Goal: Task Accomplishment & Management: Complete application form

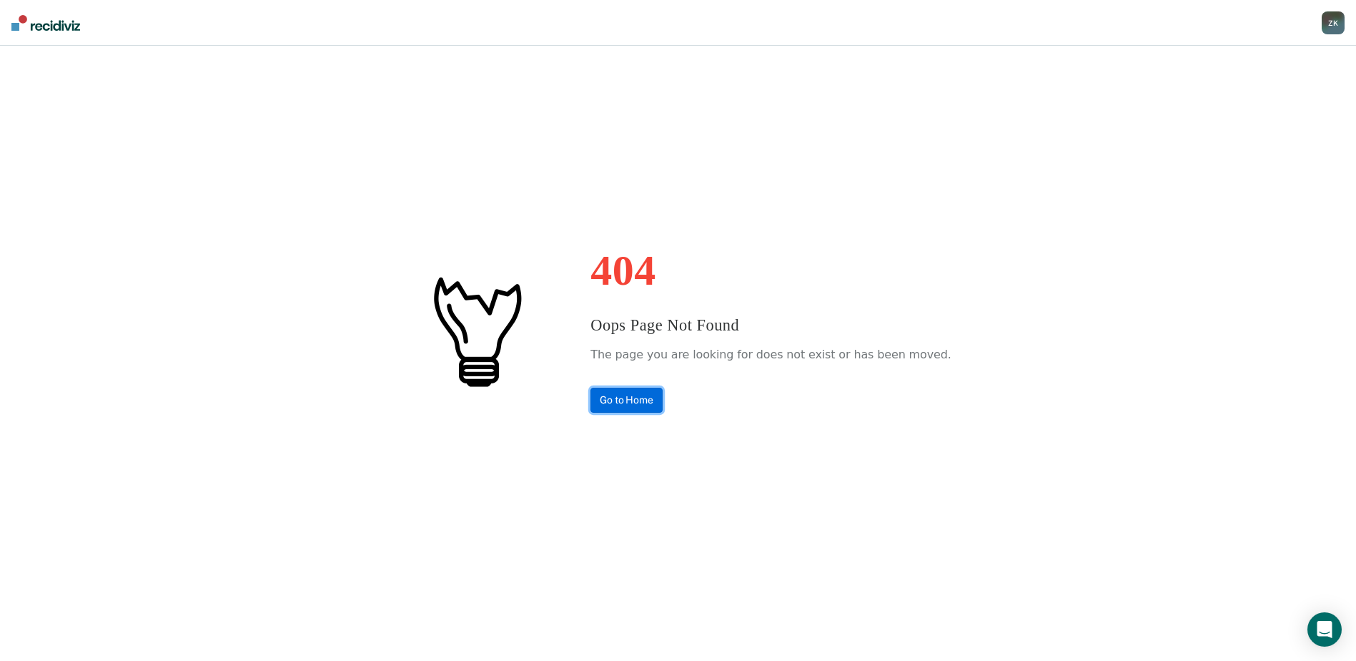
click at [662, 395] on link "Go to Home" at bounding box center [626, 399] width 72 height 25
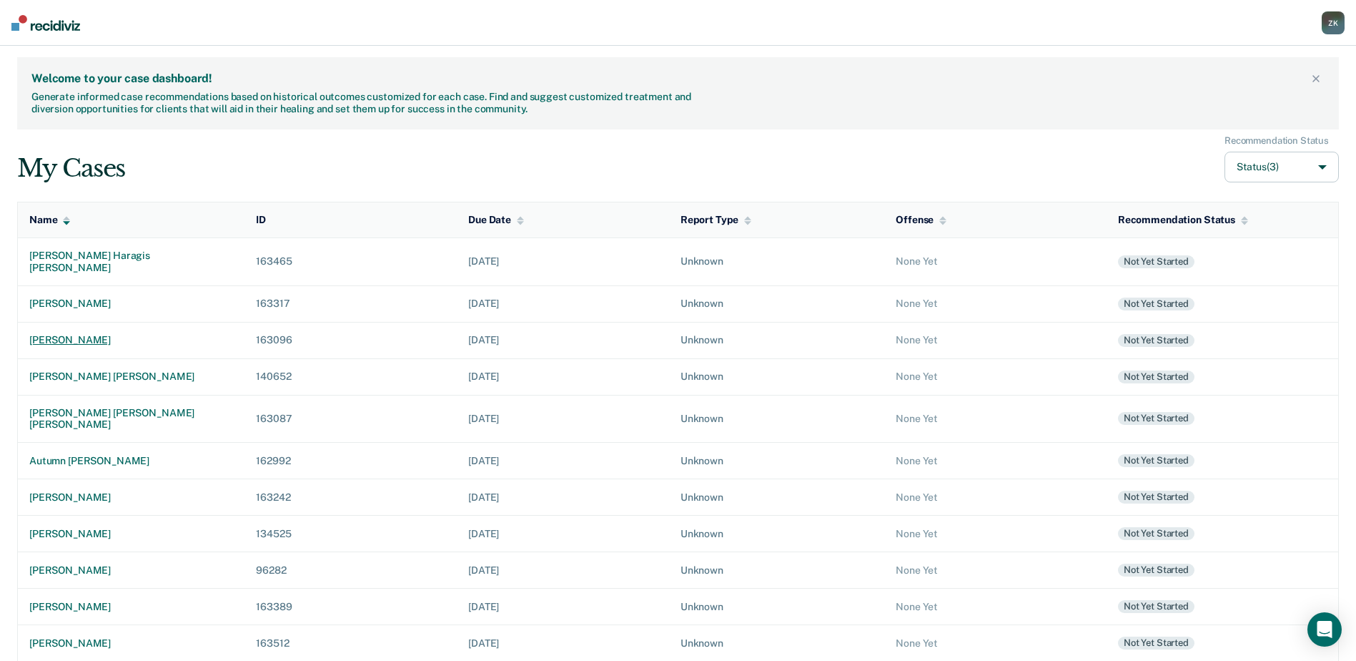
click at [103, 334] on div "[PERSON_NAME]" at bounding box center [131, 340] width 204 height 12
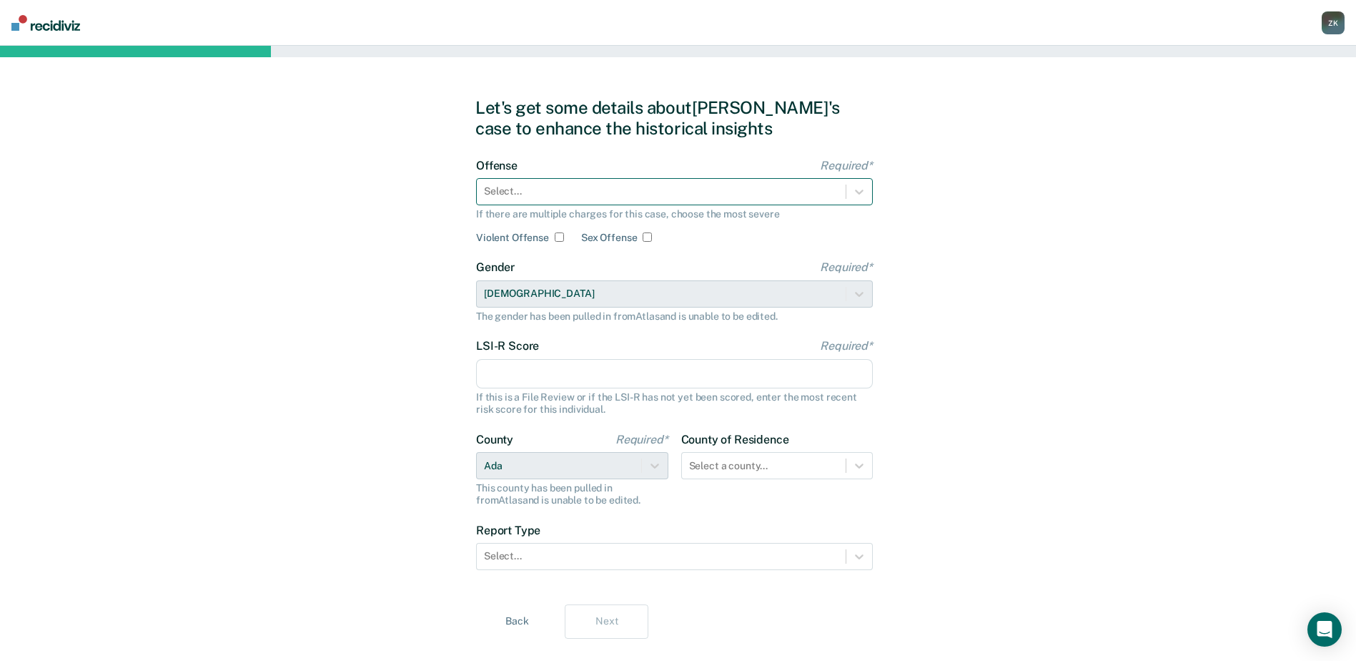
click at [745, 193] on div at bounding box center [661, 191] width 355 height 15
click at [689, 187] on div at bounding box center [661, 191] width 355 height 15
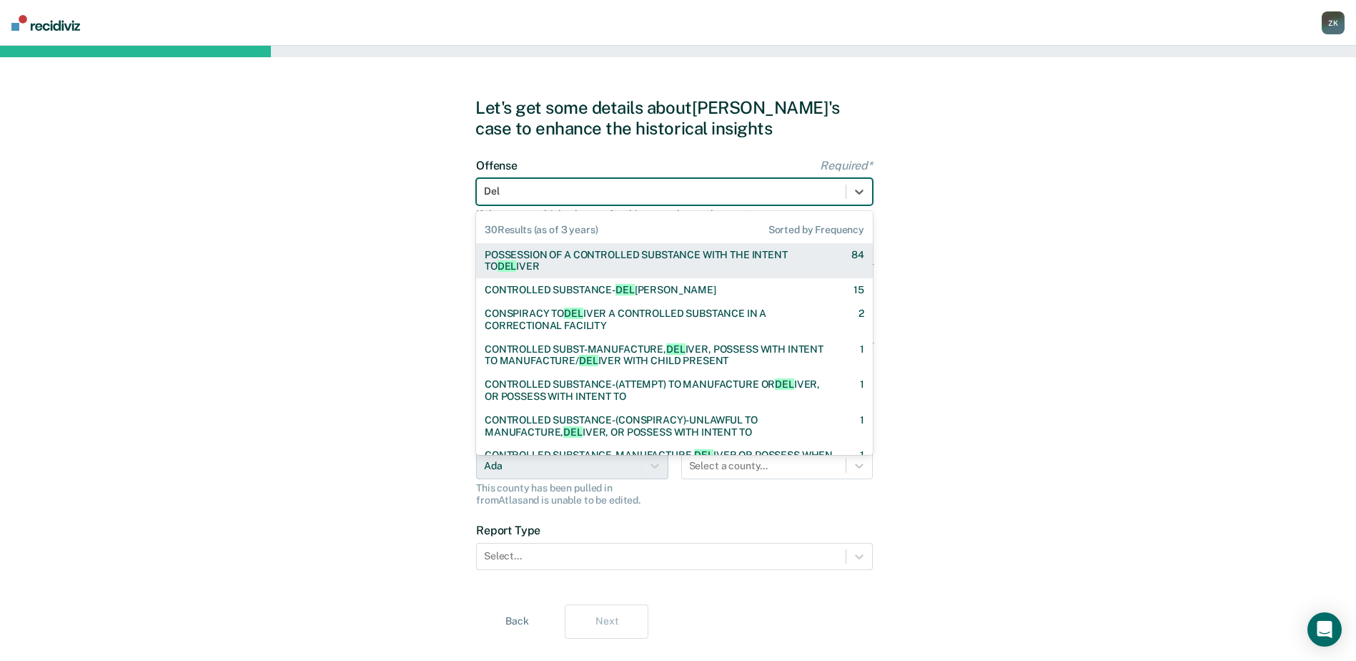
type input "Deli"
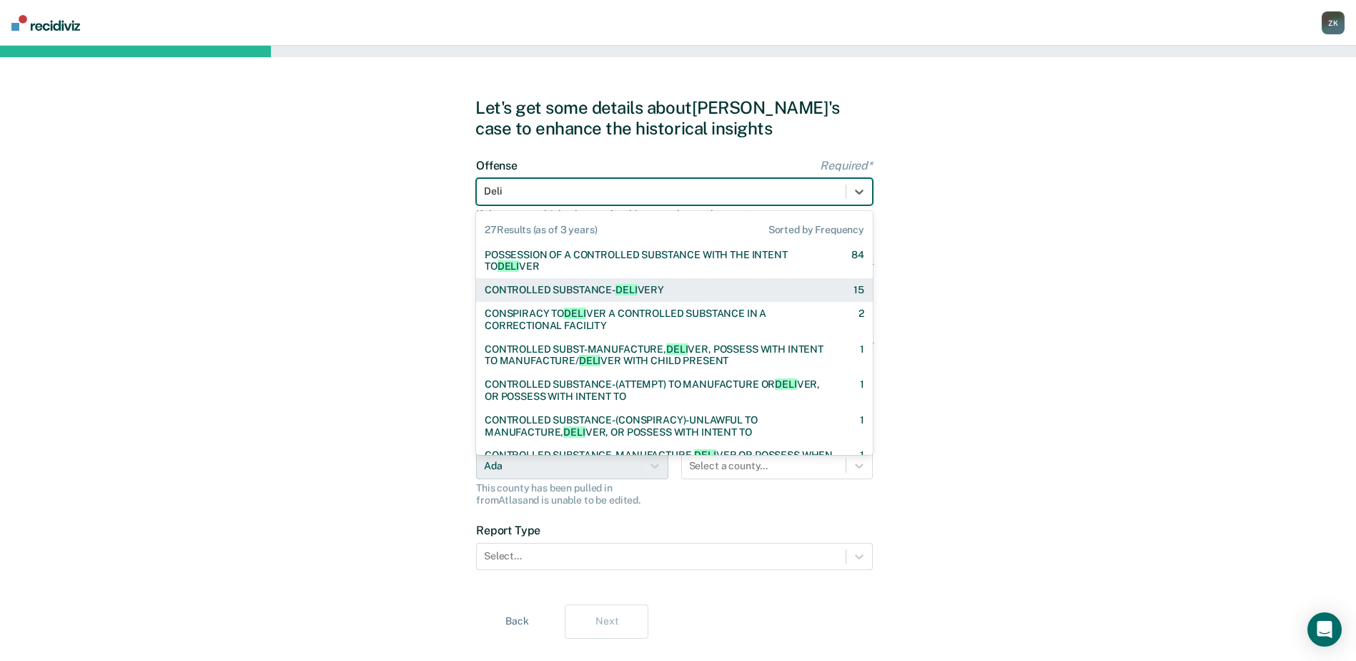
click at [652, 285] on div "CONTROLLED SUBSTANCE- DELI VERY" at bounding box center [574, 290] width 179 height 12
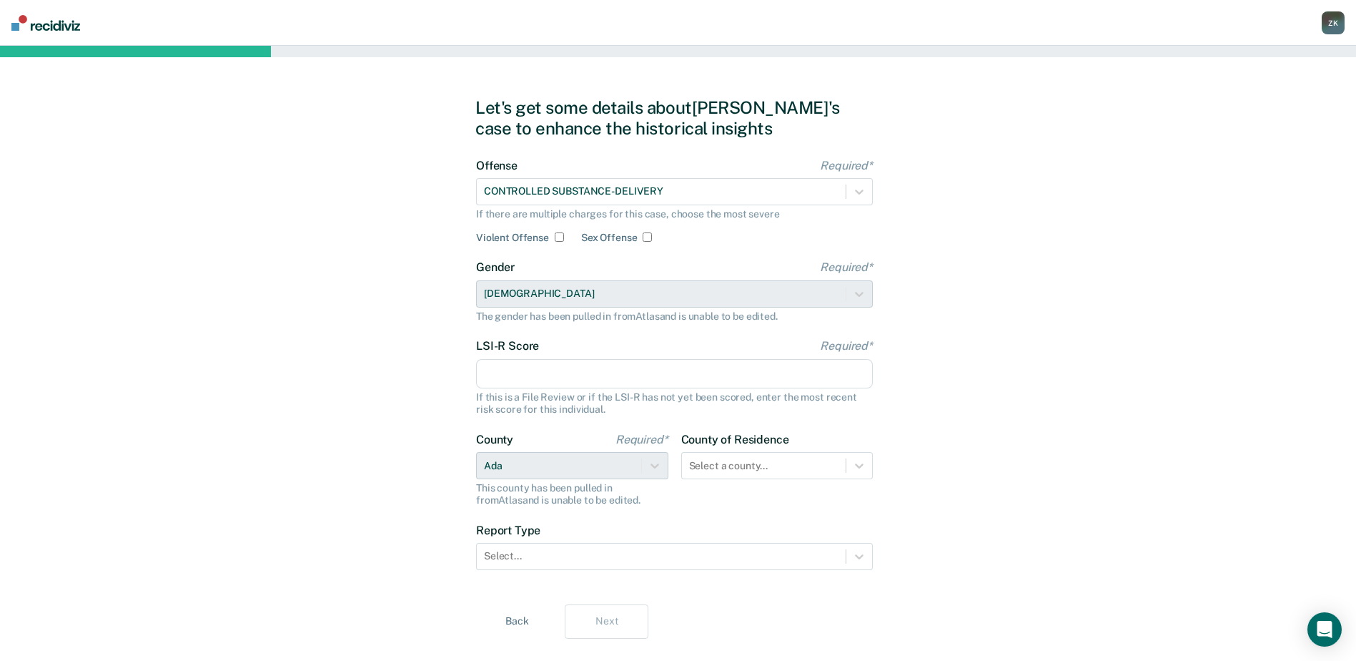
click at [626, 367] on input "LSI-R Score Required*" at bounding box center [674, 374] width 397 height 30
type input "9"
drag, startPoint x: 1132, startPoint y: 460, endPoint x: 1103, endPoint y: 461, distance: 28.6
click at [1133, 460] on div "Let's get some details about [PERSON_NAME]'s case to enhance the historical ins…" at bounding box center [678, 368] width 1356 height 644
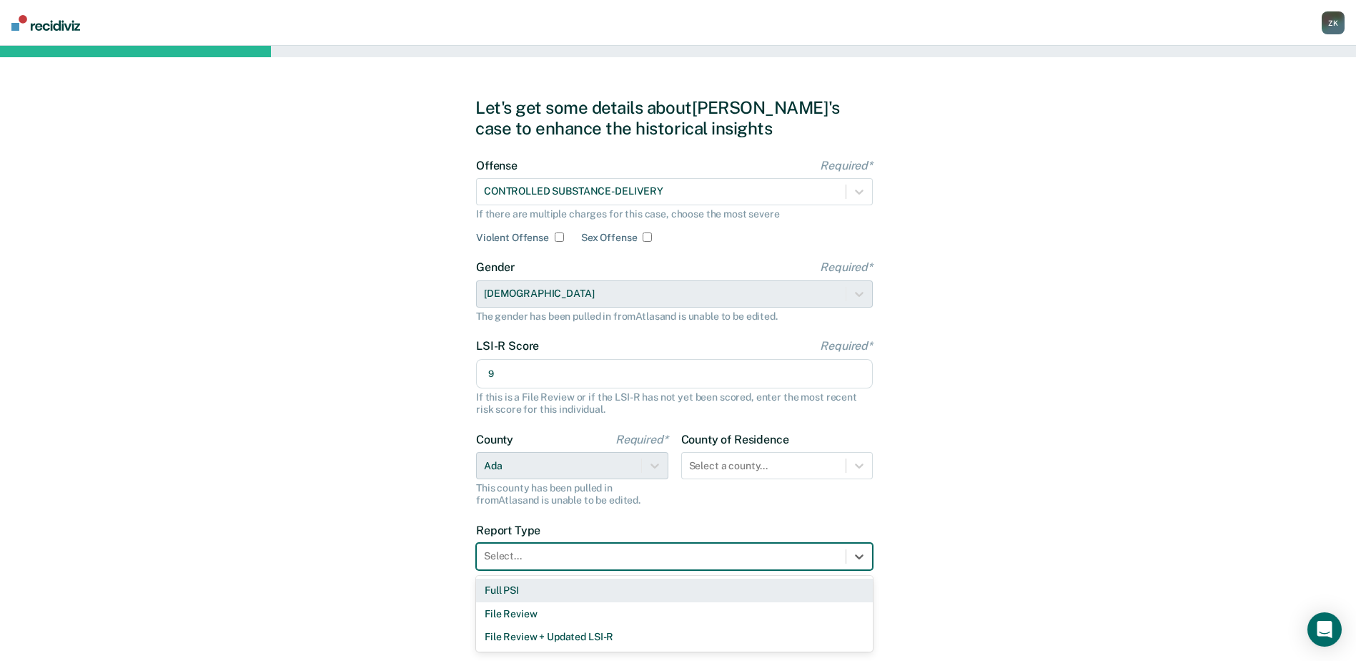
click at [670, 561] on div at bounding box center [661, 555] width 355 height 15
click at [648, 593] on div "Full PSI" at bounding box center [674, 590] width 397 height 24
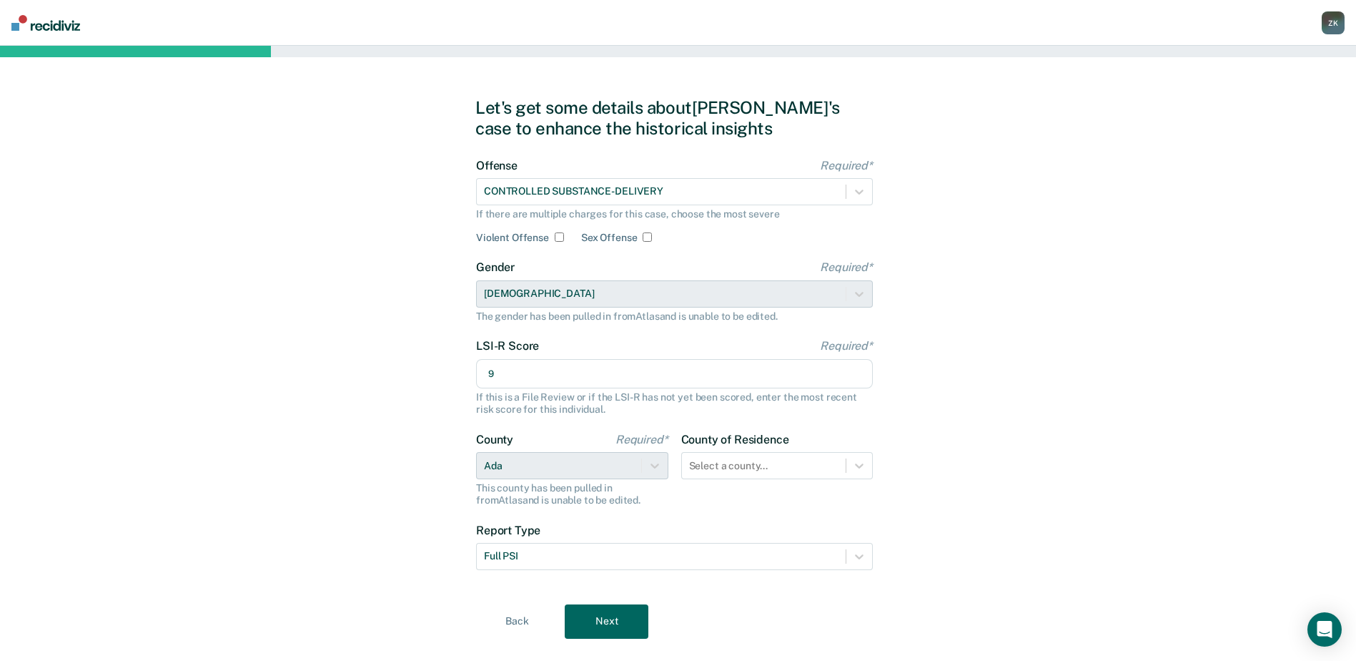
click at [623, 631] on button "Next" at bounding box center [607, 621] width 84 height 34
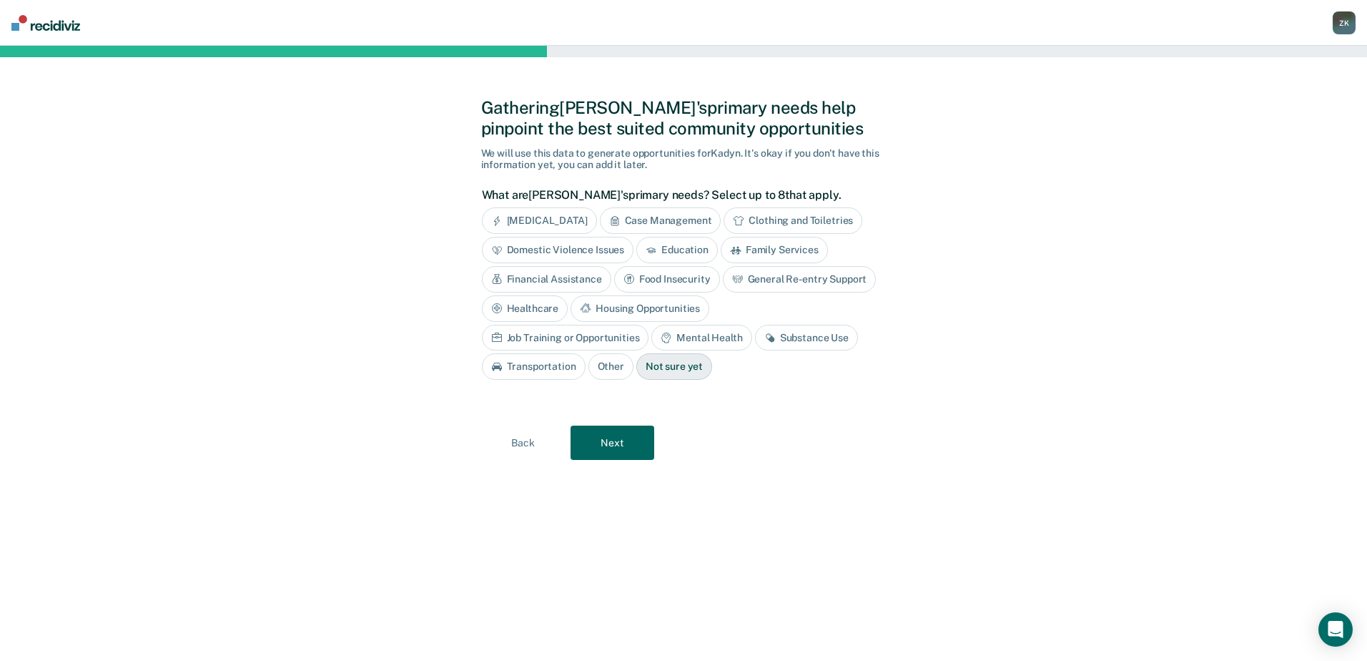
click at [755, 338] on div "Substance Use" at bounding box center [806, 338] width 103 height 26
click at [614, 446] on button "Next" at bounding box center [612, 442] width 84 height 34
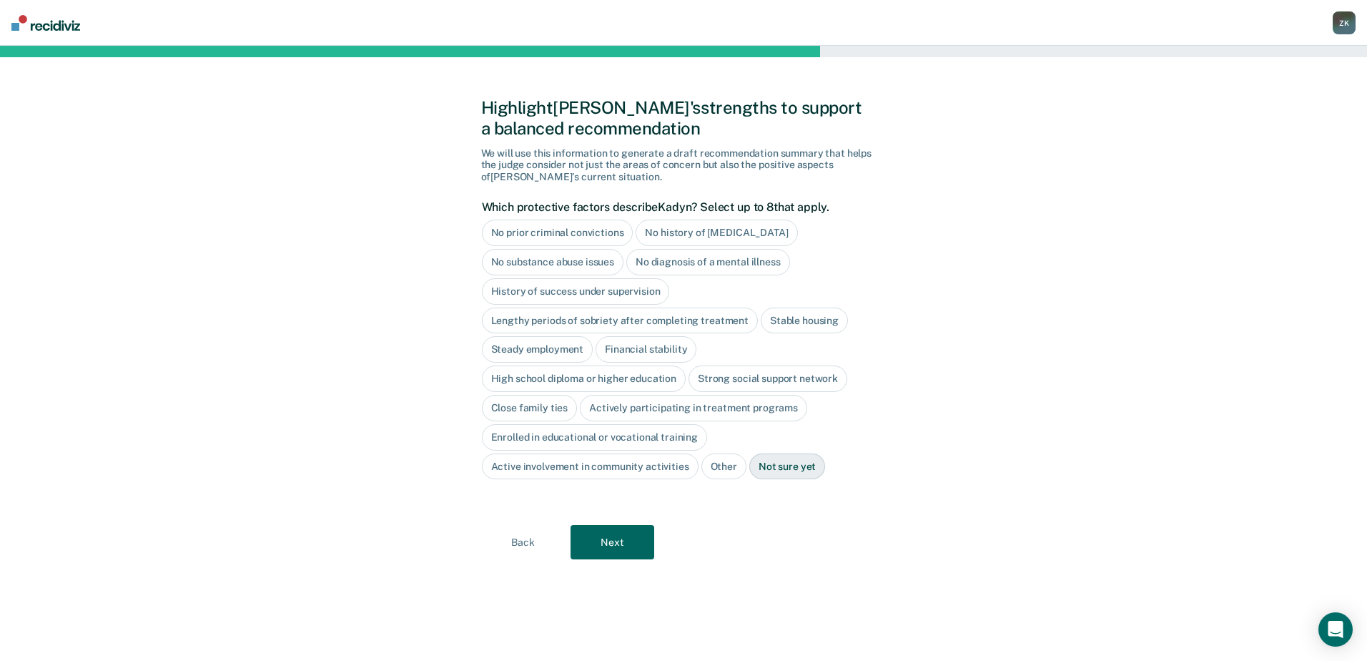
click at [690, 237] on div "No history of [MEDICAL_DATA]" at bounding box center [717, 232] width 162 height 26
click at [681, 264] on div "No diagnosis of a mental illness" at bounding box center [708, 262] width 164 height 26
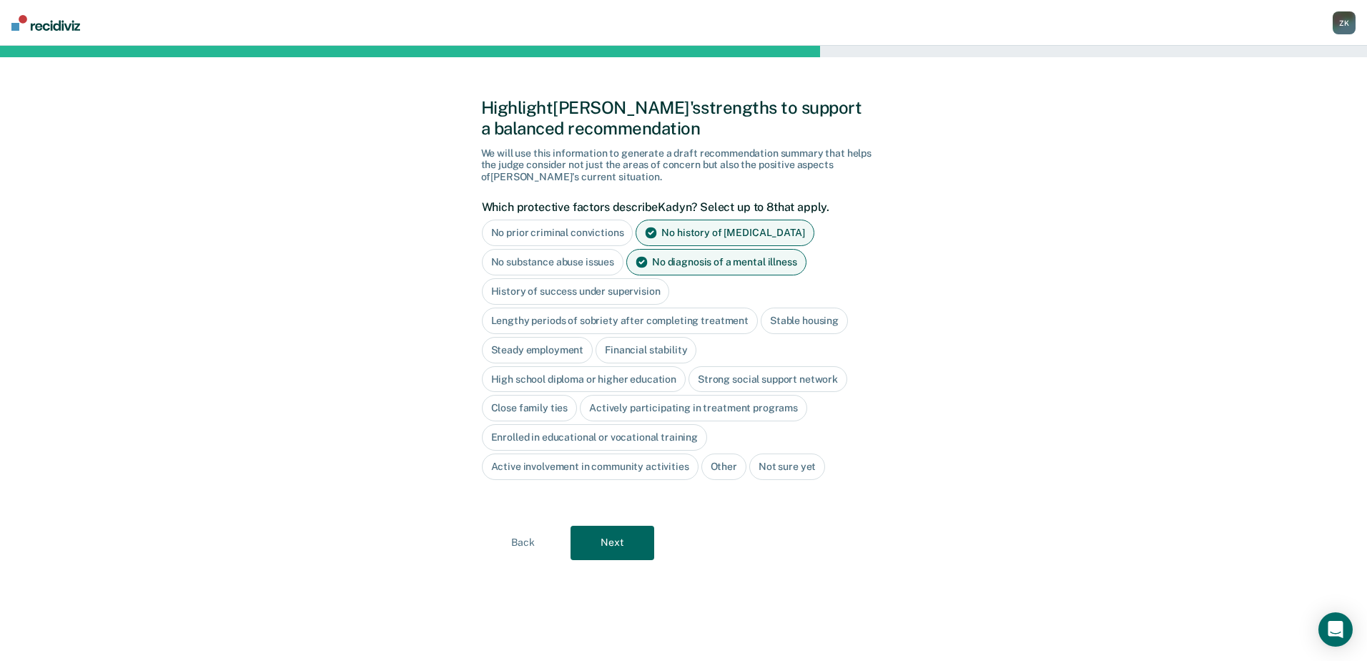
click at [808, 323] on div "Stable housing" at bounding box center [804, 320] width 87 height 26
click at [556, 360] on div "Steady employment" at bounding box center [538, 350] width 112 height 26
click at [685, 350] on div "Financial stability" at bounding box center [662, 350] width 101 height 26
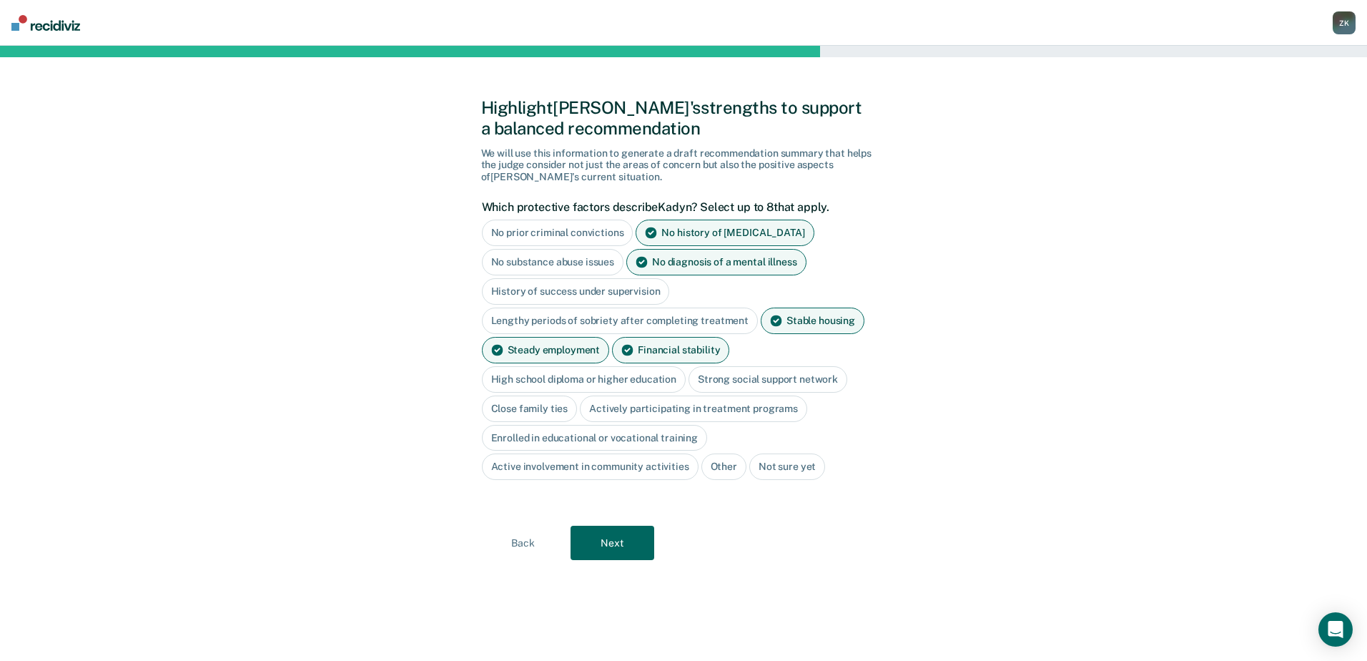
click at [542, 407] on div "Close family ties" at bounding box center [530, 408] width 96 height 26
click at [772, 380] on div "Strong social support network" at bounding box center [767, 379] width 159 height 26
click at [782, 382] on div "Strong social support network" at bounding box center [775, 379] width 175 height 26
click at [611, 541] on button "Next" at bounding box center [612, 542] width 84 height 34
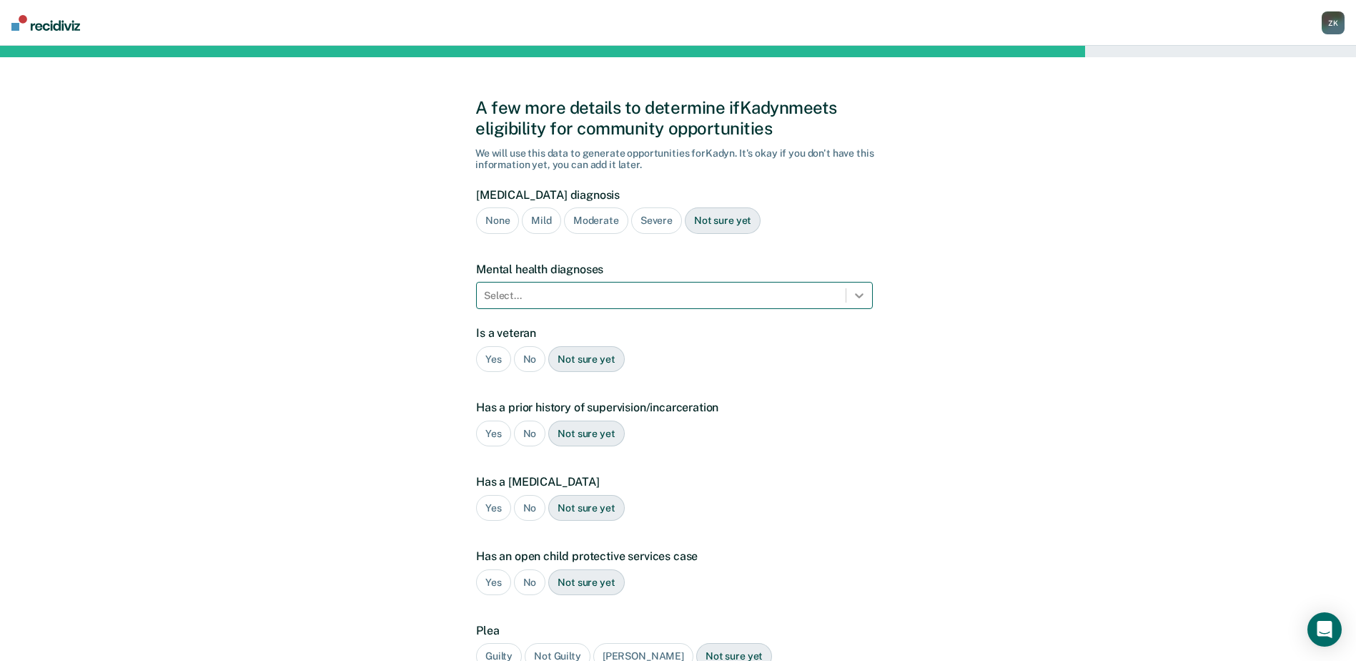
click at [867, 297] on div at bounding box center [859, 295] width 26 height 26
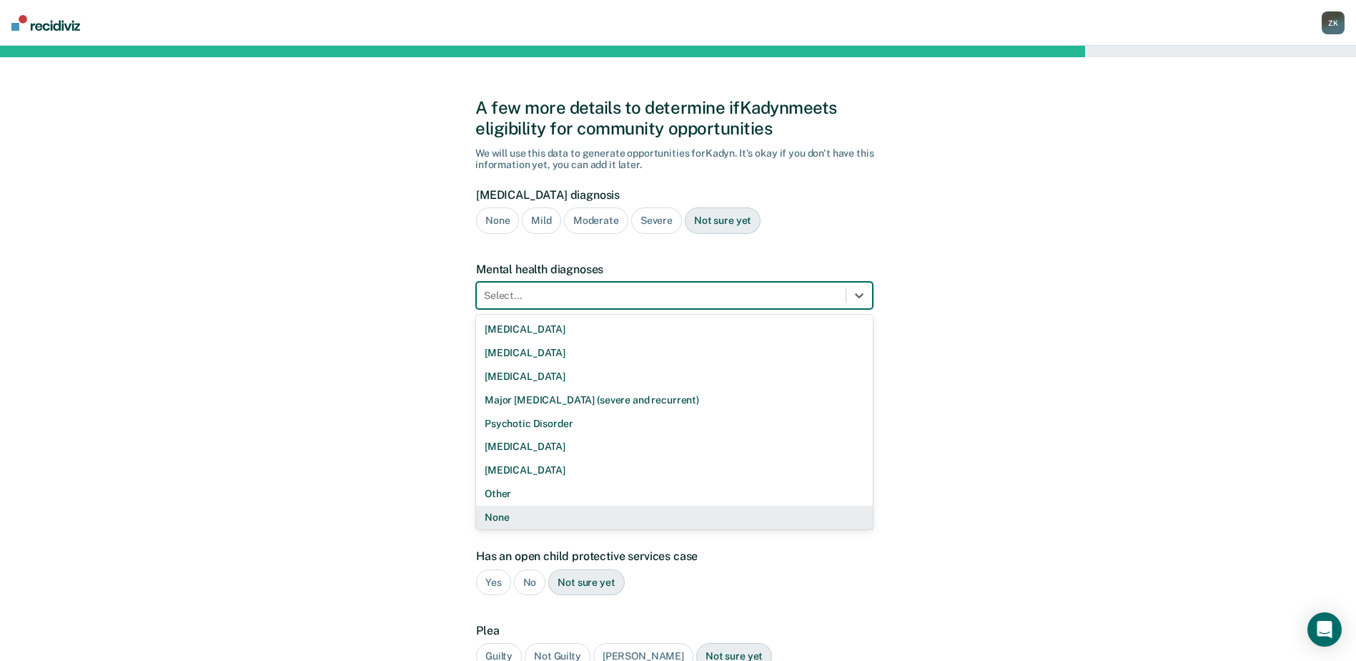
click at [743, 520] on div "None" at bounding box center [674, 517] width 397 height 24
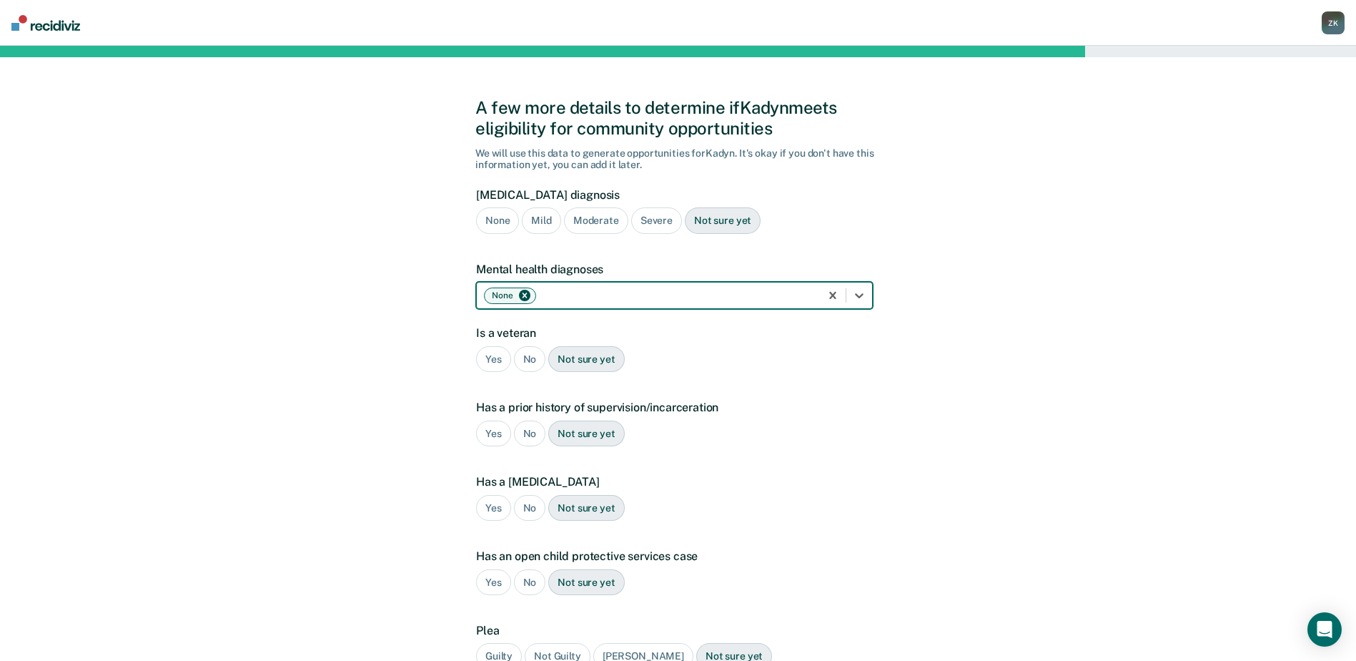
click at [530, 358] on div "No" at bounding box center [530, 359] width 32 height 26
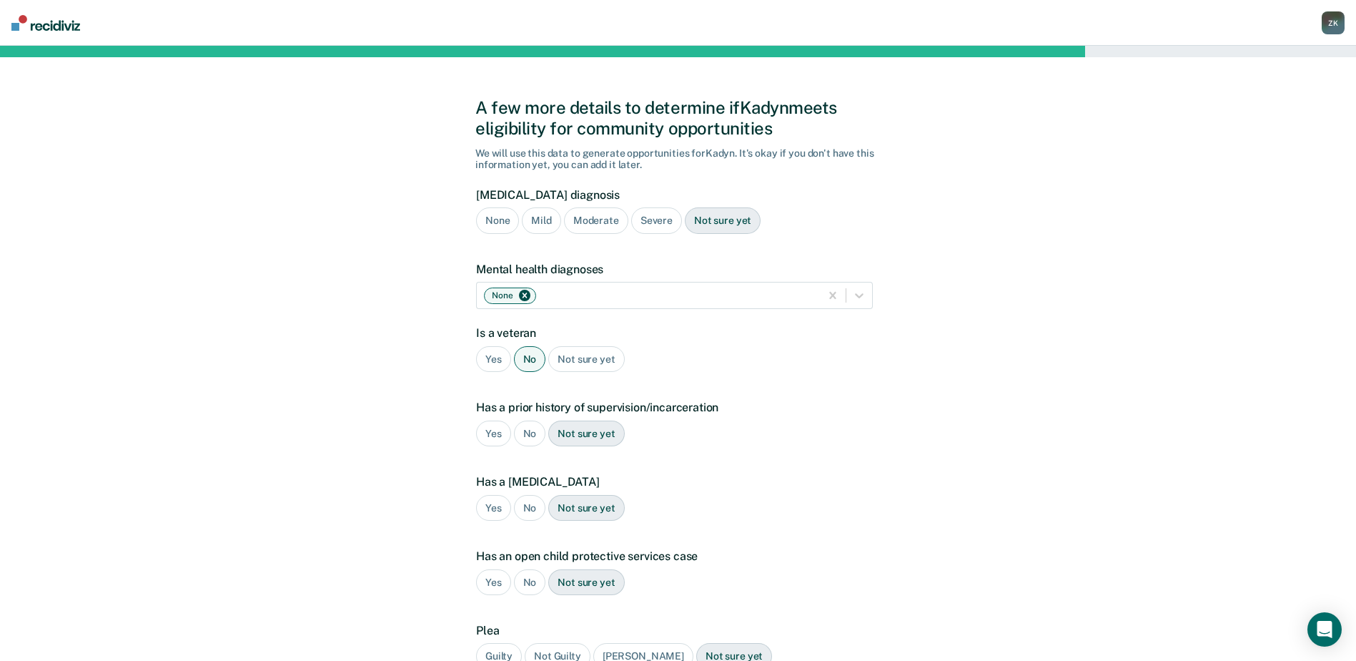
click at [527, 438] on div "No" at bounding box center [530, 433] width 32 height 26
click at [526, 503] on div "No" at bounding box center [530, 508] width 32 height 26
click at [527, 583] on div "No" at bounding box center [530, 582] width 32 height 26
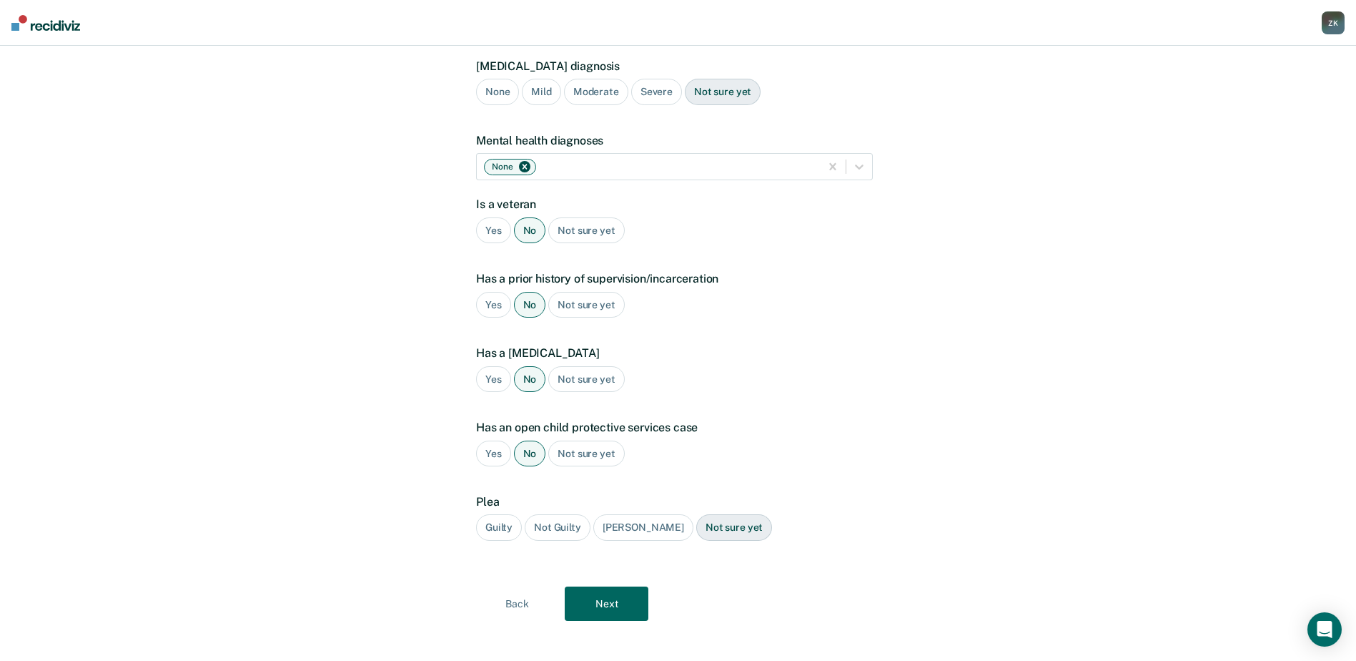
scroll to position [140, 0]
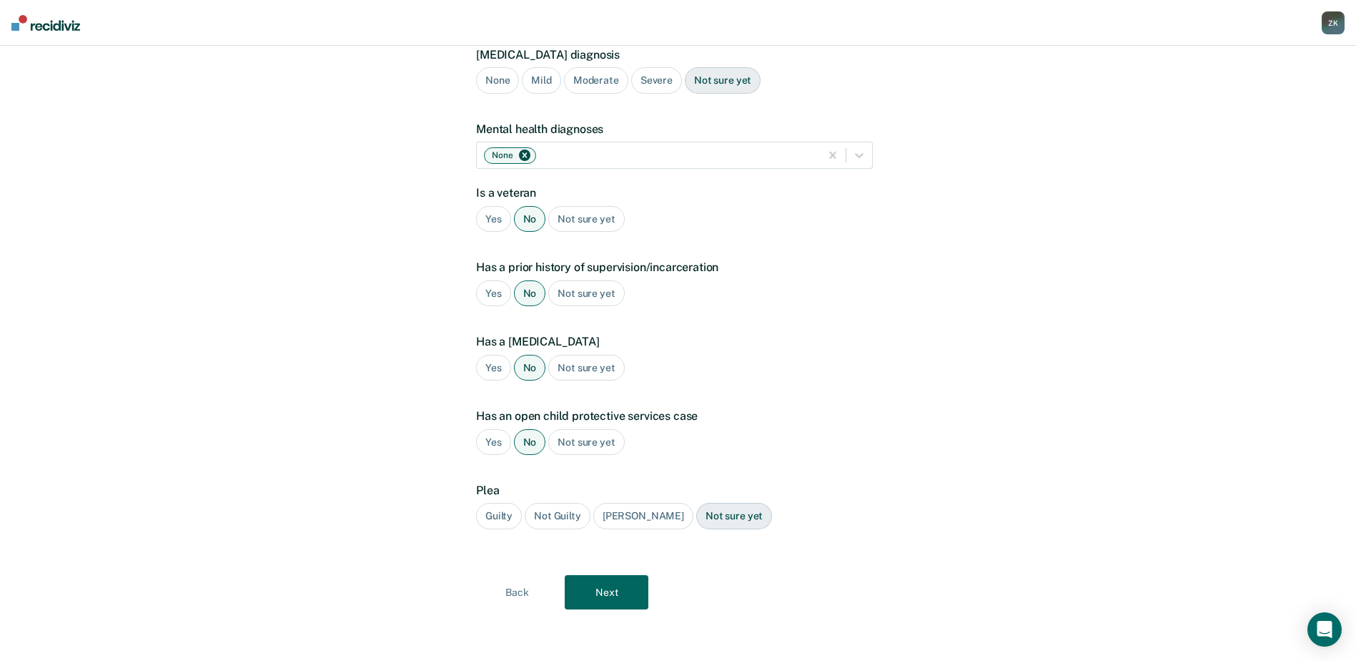
click at [500, 518] on div "Guilty" at bounding box center [499, 516] width 46 height 26
click at [603, 588] on button "Next" at bounding box center [607, 592] width 84 height 34
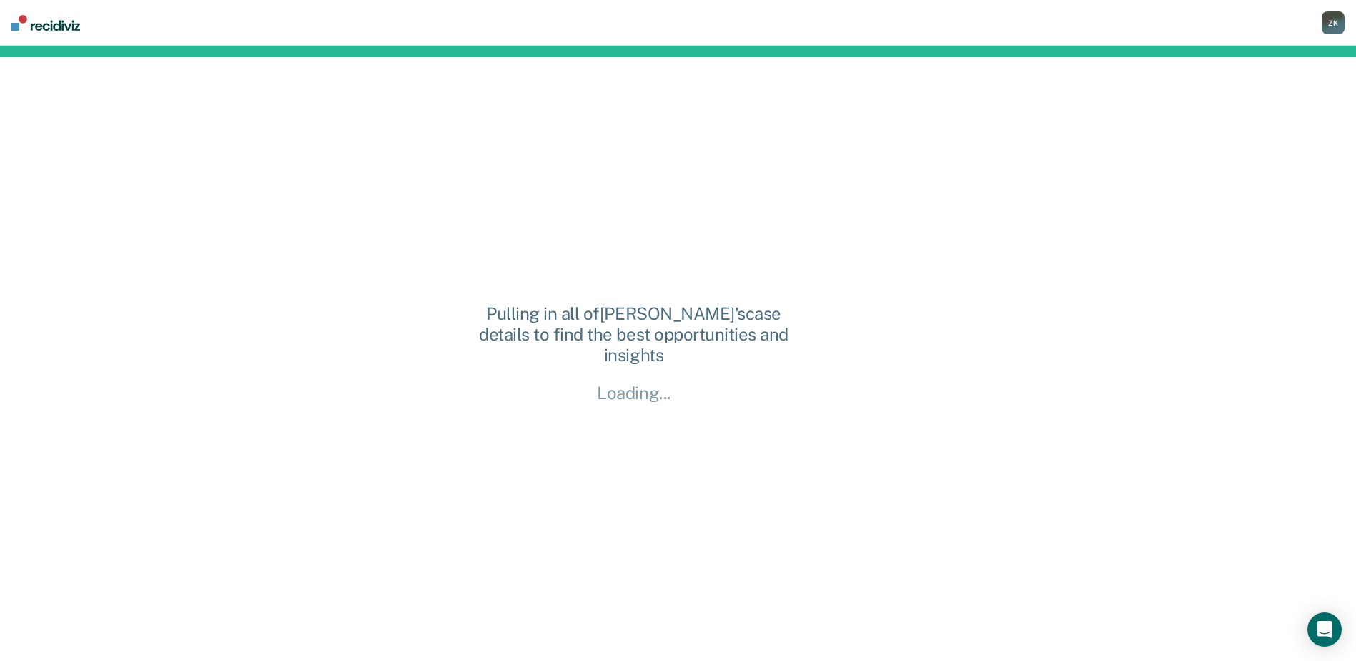
scroll to position [0, 0]
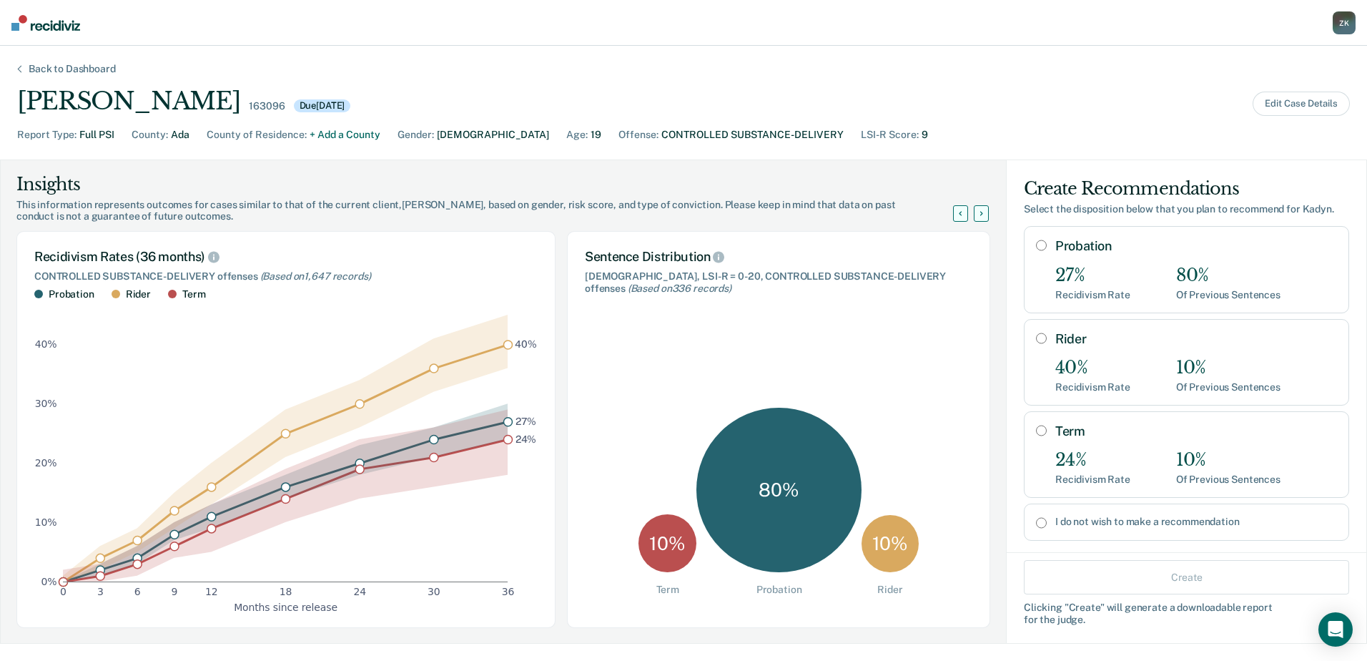
click at [1036, 520] on input "I do not wish to make a recommendation" at bounding box center [1041, 522] width 11 height 11
radio input "true"
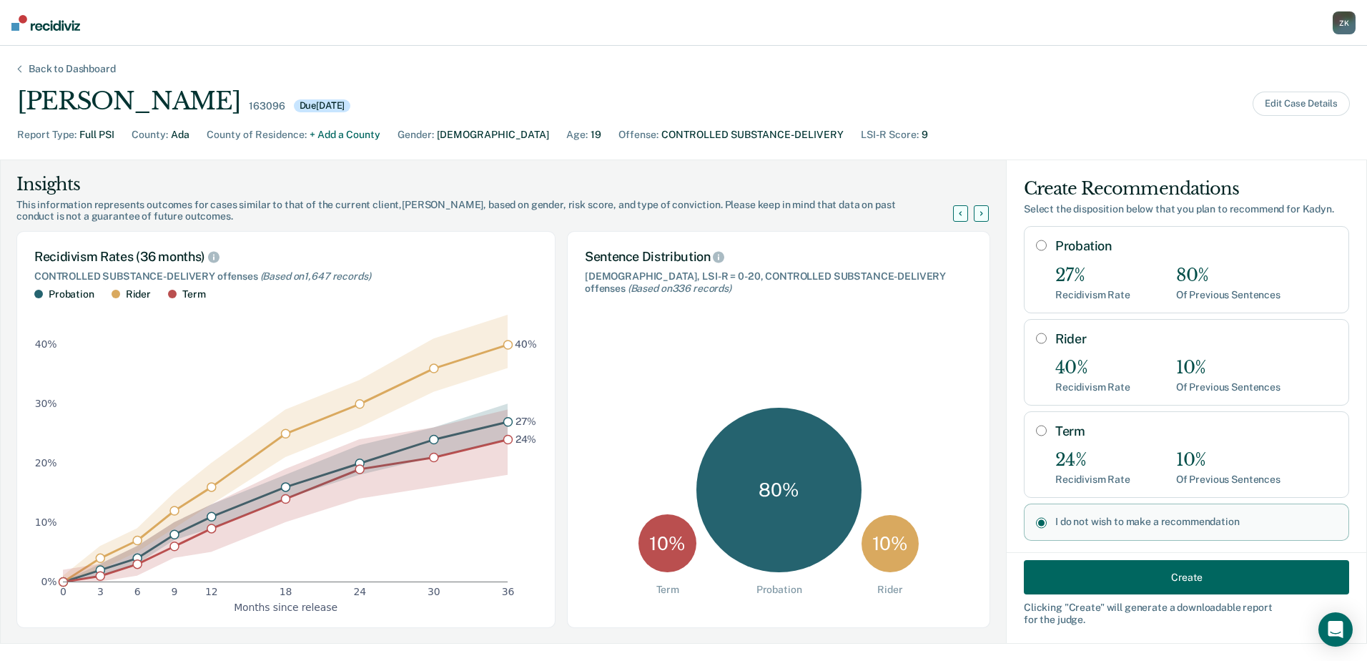
click at [1157, 580] on button "Create" at bounding box center [1186, 577] width 325 height 34
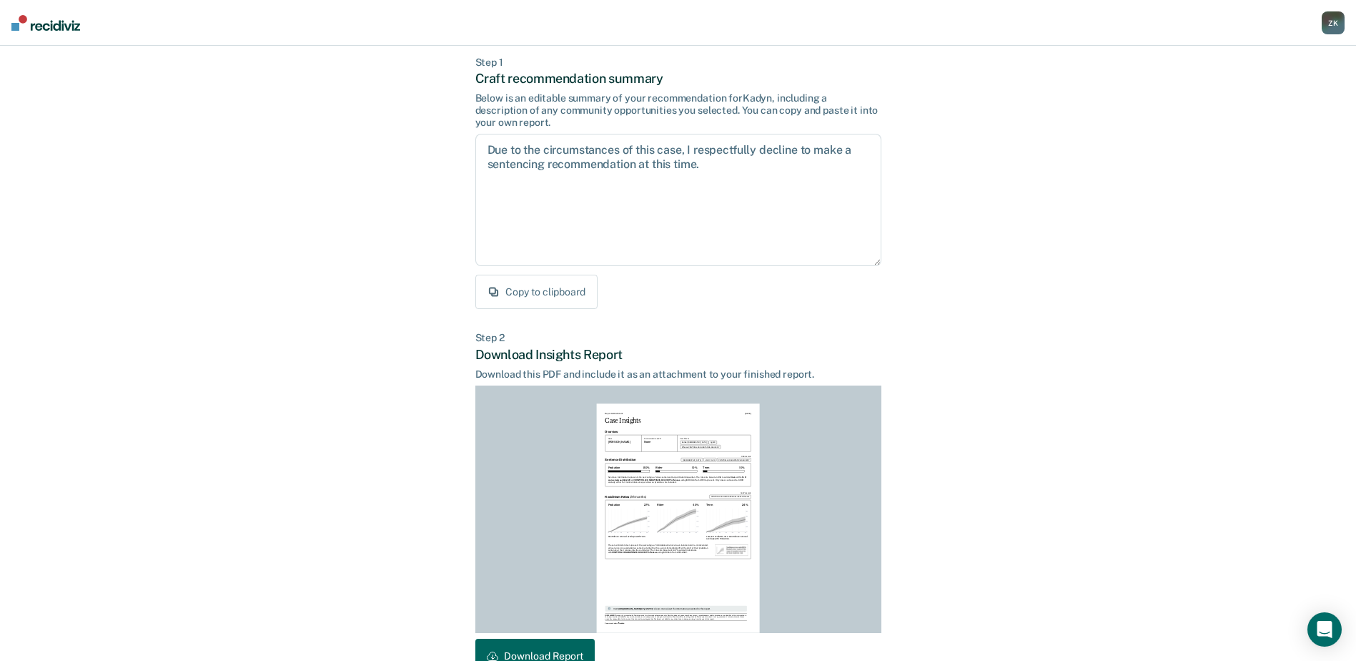
scroll to position [154, 0]
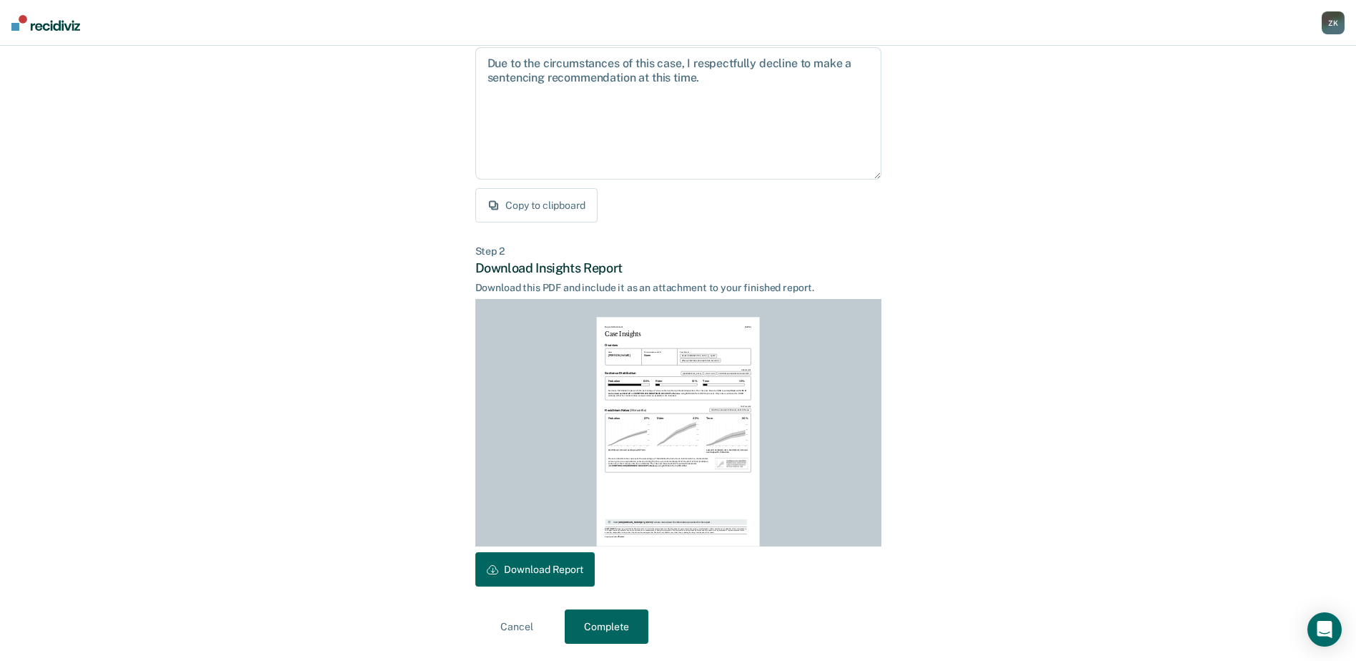
click at [558, 567] on button "Download Report" at bounding box center [534, 569] width 119 height 34
click at [625, 628] on button "Complete" at bounding box center [607, 626] width 84 height 34
